Goal: Task Accomplishment & Management: Manage account settings

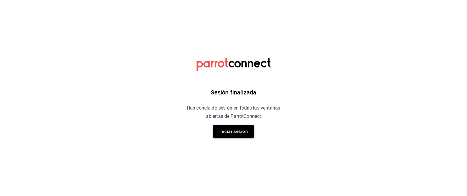
click at [235, 129] on button "Iniciar sesión" at bounding box center [233, 131] width 41 height 12
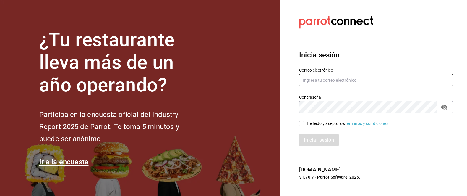
click at [311, 77] on input "text" at bounding box center [376, 80] width 154 height 12
paste input "[EMAIL_ADDRESS][DOMAIN_NAME]"
type input "[EMAIL_ADDRESS][DOMAIN_NAME]"
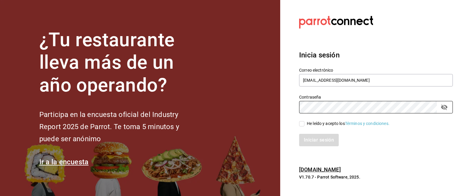
click at [303, 126] on input "He leído y acepto los Términos y condiciones." at bounding box center [301, 123] width 5 height 5
checkbox input "true"
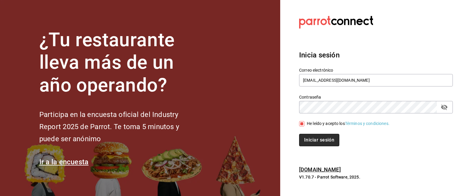
click at [314, 138] on button "Iniciar sesión" at bounding box center [319, 140] width 40 height 12
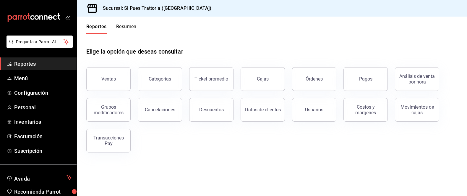
click at [37, 69] on link "Reportes" at bounding box center [38, 63] width 77 height 13
click at [303, 81] on button "Órdenes" at bounding box center [314, 79] width 44 height 24
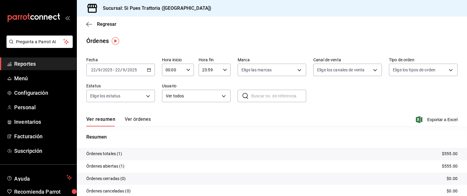
click at [147, 69] on \(Stroke\) "button" at bounding box center [149, 69] width 4 height 3
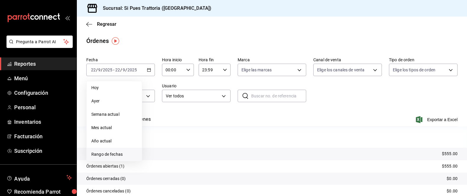
click at [108, 152] on span "Rango de fechas" at bounding box center [114, 154] width 46 height 6
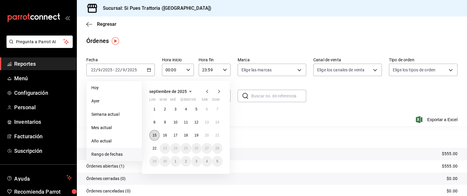
click at [153, 134] on abbr "15" at bounding box center [154, 135] width 4 height 4
click at [217, 136] on abbr "21" at bounding box center [217, 135] width 4 height 4
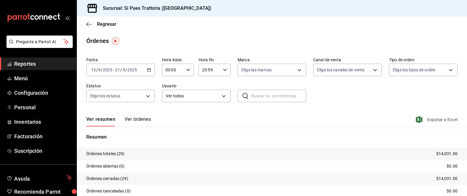
click at [442, 118] on span "Exportar a Excel" at bounding box center [437, 119] width 40 height 7
click at [17, 63] on span "Reportes" at bounding box center [43, 64] width 58 height 8
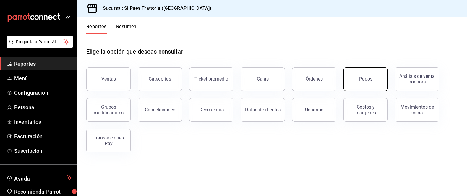
click at [379, 88] on button "Pagos" at bounding box center [365, 79] width 44 height 24
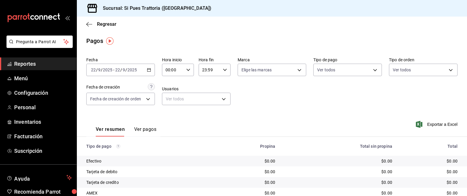
click at [150, 71] on icon "button" at bounding box center [149, 70] width 4 height 4
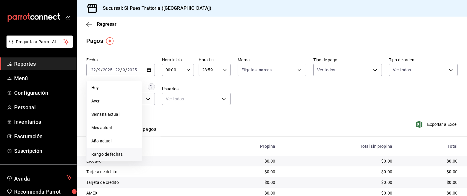
click at [103, 155] on span "Rango de fechas" at bounding box center [114, 154] width 46 height 6
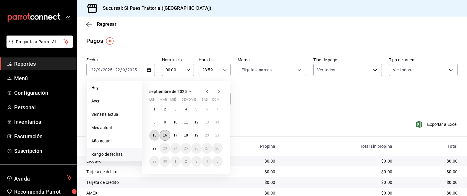
drag, startPoint x: 155, startPoint y: 134, endPoint x: 160, endPoint y: 134, distance: 5.0
click at [155, 134] on abbr "15" at bounding box center [154, 135] width 4 height 4
click at [217, 135] on abbr "21" at bounding box center [217, 135] width 4 height 4
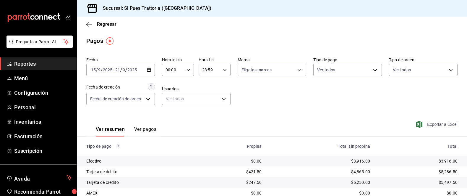
click at [445, 124] on span "Exportar a Excel" at bounding box center [437, 124] width 40 height 7
click at [33, 78] on span "Menú" at bounding box center [43, 78] width 58 height 8
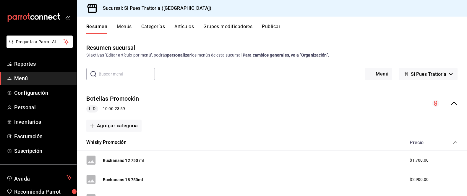
click at [129, 70] on input "text" at bounding box center [127, 74] width 56 height 12
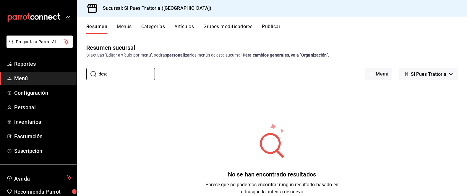
type input "desc"
click at [186, 26] on button "Artículos" at bounding box center [183, 29] width 19 height 10
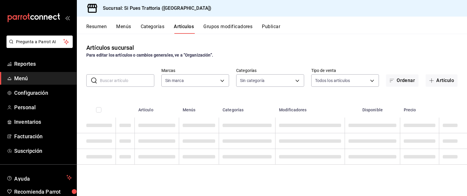
type input "dfe91ec6-4655-4d04-9394-5a1d53560a7d"
click at [114, 84] on input "text" at bounding box center [127, 80] width 54 height 12
type input "des"
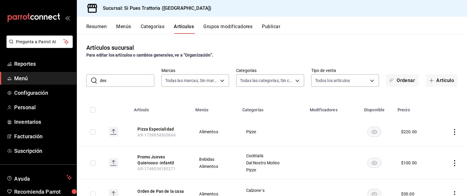
type input "92284490-9c54-41d8-8ac1-2fd70a9e43c2,a772438c-956c-48da-aa95-55ab0cd86db1,abbc4…"
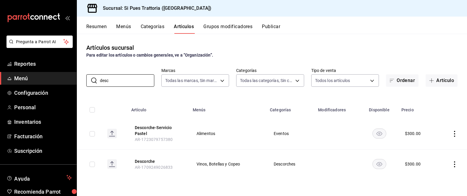
type input "desc"
click at [454, 164] on icon "actions" at bounding box center [454, 164] width 6 height 6
click at [439, 157] on span "Editar" at bounding box center [436, 156] width 15 height 6
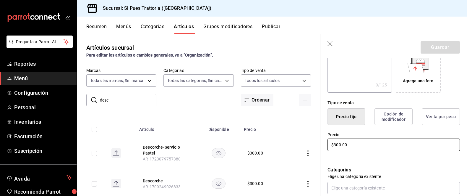
scroll to position [106, 0]
click at [340, 143] on input "$300.00" at bounding box center [393, 143] width 132 height 12
type input "$3.00"
type input "$200.00"
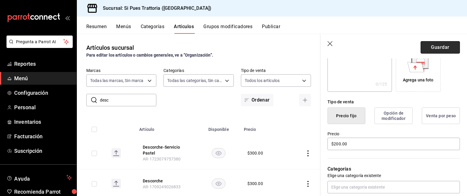
click at [437, 45] on button "Guardar" at bounding box center [439, 47] width 39 height 12
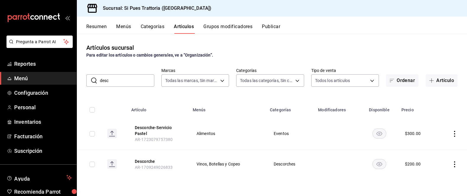
click at [452, 133] on icon "actions" at bounding box center [454, 134] width 6 height 6
click at [432, 148] on span "Editar" at bounding box center [436, 147] width 15 height 6
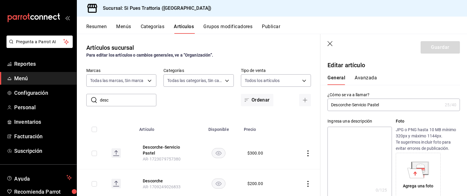
scroll to position [110, 0]
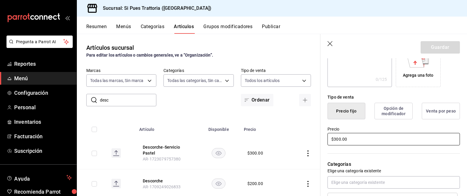
click at [340, 137] on input "$300.00" at bounding box center [393, 139] width 132 height 12
type input "$3.00"
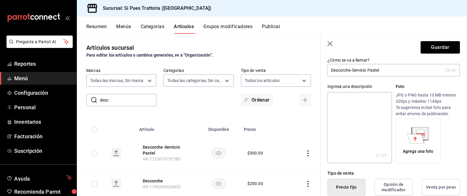
scroll to position [0, 0]
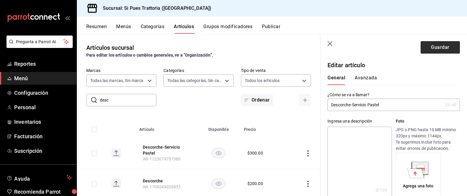
type input "$150.00"
click at [443, 46] on button "Guardar" at bounding box center [439, 47] width 39 height 12
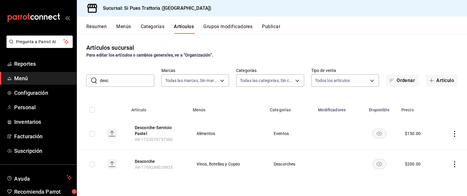
click at [147, 33] on button "Categorías" at bounding box center [153, 29] width 24 height 10
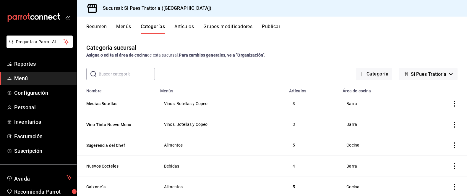
click at [127, 32] on button "Menús" at bounding box center [123, 29] width 15 height 10
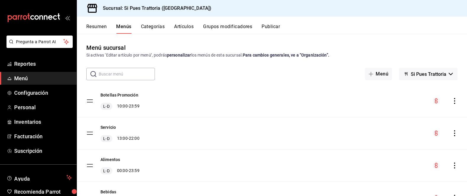
click at [92, 28] on button "Resumen" at bounding box center [96, 29] width 20 height 10
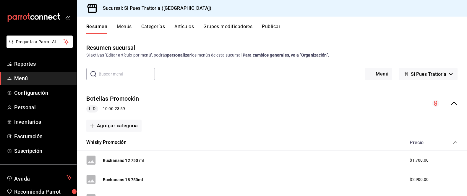
scroll to position [56, 0]
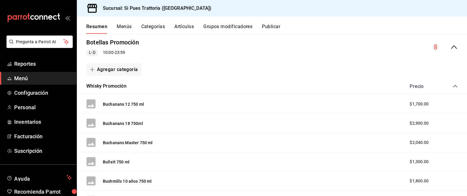
click at [45, 76] on span "Menú" at bounding box center [43, 78] width 58 height 8
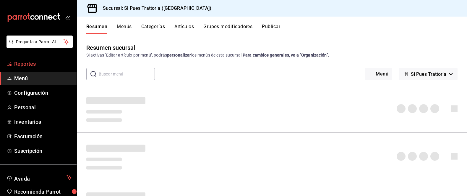
click at [42, 68] on link "Reportes" at bounding box center [38, 63] width 77 height 13
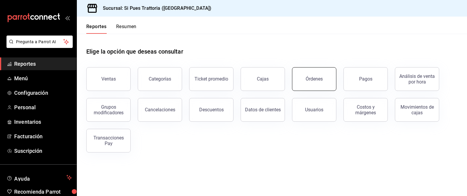
click at [321, 85] on button "Órdenes" at bounding box center [314, 79] width 44 height 24
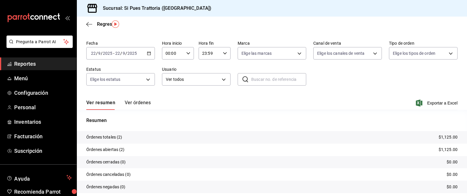
scroll to position [17, 0]
click at [141, 108] on button "Ver órdenes" at bounding box center [138, 104] width 26 height 10
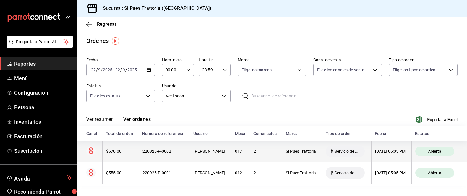
click at [110, 154] on th "$570.00" at bounding box center [120, 151] width 36 height 22
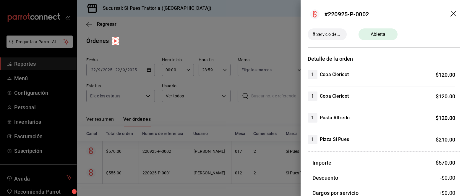
click at [456, 13] on icon "drag" at bounding box center [453, 14] width 7 height 7
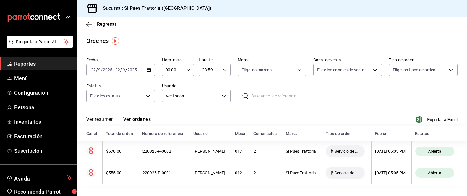
click at [30, 66] on span "Reportes" at bounding box center [43, 64] width 58 height 8
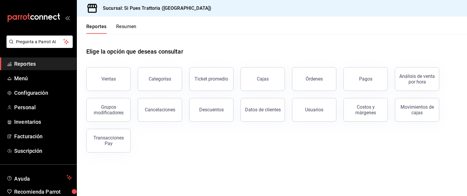
click at [25, 66] on span "Reportes" at bounding box center [43, 64] width 58 height 8
click at [29, 66] on span "Reportes" at bounding box center [43, 64] width 58 height 8
click at [281, 79] on link "Cajas" at bounding box center [262, 79] width 44 height 24
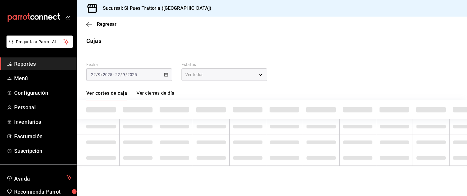
click at [51, 66] on span "Reportes" at bounding box center [43, 64] width 58 height 8
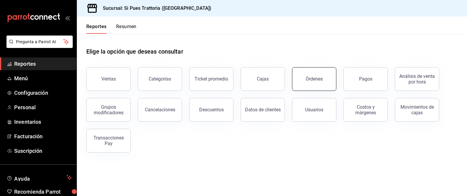
click at [309, 78] on div "Órdenes" at bounding box center [313, 79] width 17 height 6
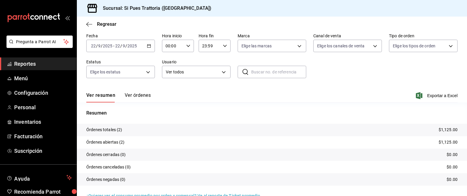
scroll to position [36, 0]
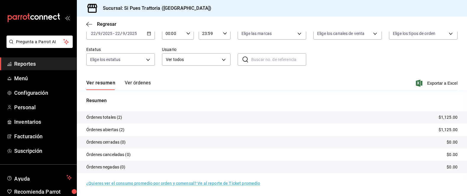
click at [11, 61] on span "mailbox folders" at bounding box center [9, 63] width 5 height 7
